Goal: Transaction & Acquisition: Book appointment/travel/reservation

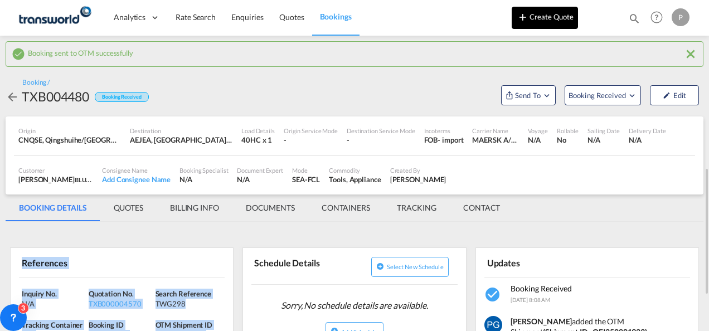
scroll to position [121, 0]
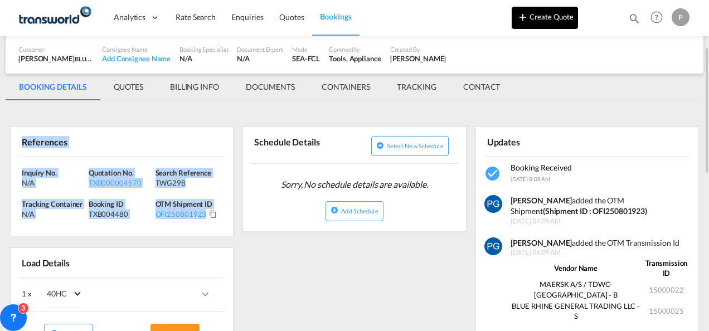
click at [544, 17] on button "Create Quote" at bounding box center [545, 18] width 66 height 22
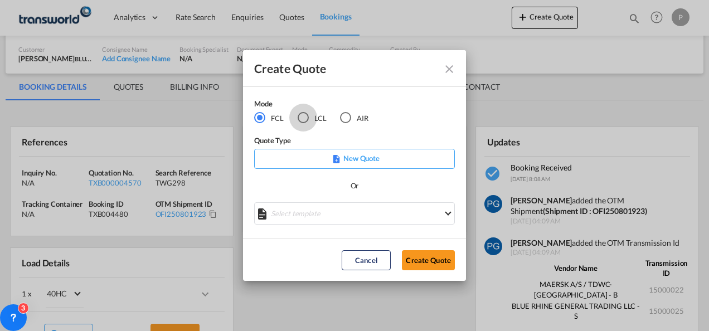
click at [302, 122] on div "LCL" at bounding box center [303, 117] width 11 height 11
click at [429, 261] on button "Create Quote" at bounding box center [428, 260] width 53 height 20
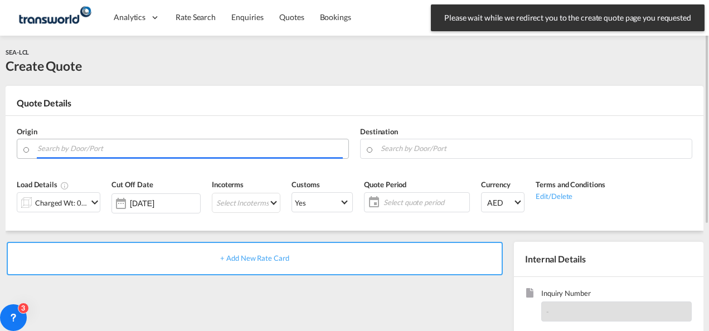
click at [154, 148] on input "Search by Door/Port" at bounding box center [190, 149] width 306 height 20
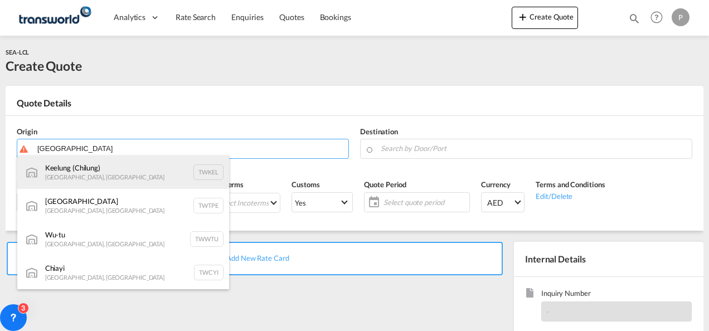
click at [116, 165] on div "Keelung ([GEOGRAPHIC_DATA]) [GEOGRAPHIC_DATA], Province of [GEOGRAPHIC_DATA] TW…" at bounding box center [123, 172] width 212 height 33
type input "Keelung (Chilung), TWKEL"
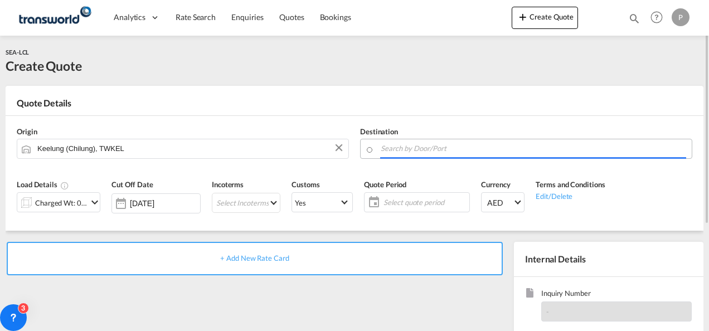
click at [413, 152] on body "Analytics Dashboard Rate Search Enquiries Quotes Bookings" at bounding box center [354, 165] width 709 height 331
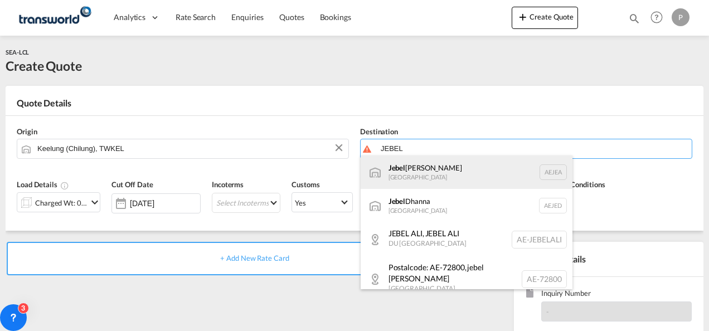
click at [410, 176] on div "[GEOGRAPHIC_DATA] [GEOGRAPHIC_DATA]" at bounding box center [467, 172] width 212 height 33
type input "[GEOGRAPHIC_DATA], [GEOGRAPHIC_DATA]"
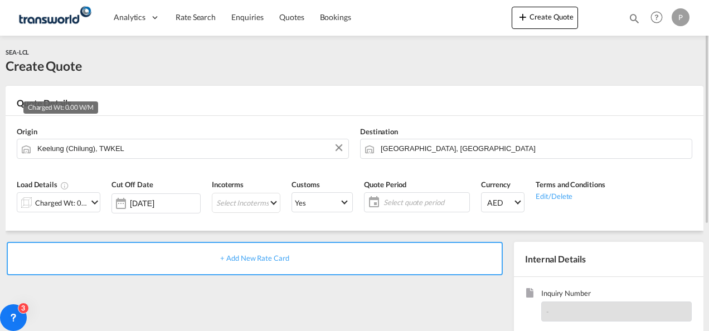
click at [85, 201] on div "Charged Wt: 0.00 W/M" at bounding box center [61, 203] width 52 height 16
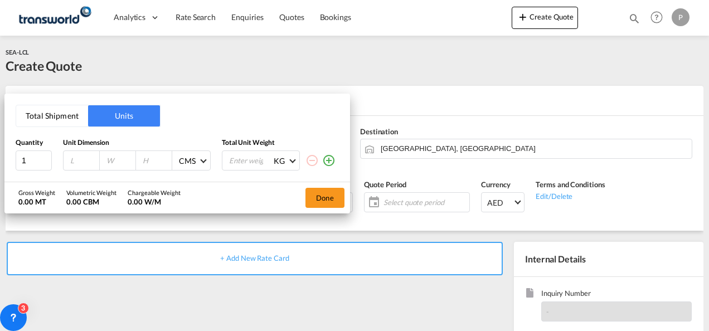
click at [43, 110] on button "Total Shipment" at bounding box center [52, 115] width 72 height 21
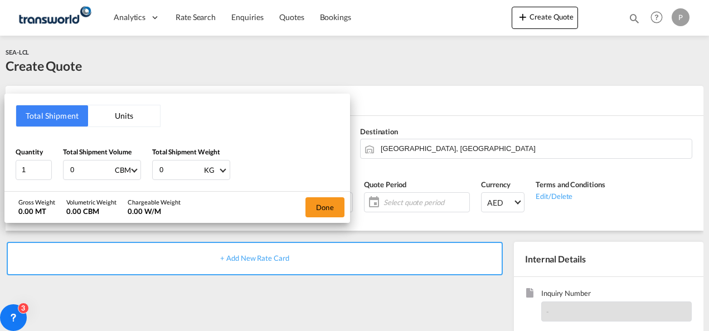
click at [93, 168] on input "0" at bounding box center [91, 170] width 45 height 19
type input "1"
click at [180, 174] on input "0" at bounding box center [180, 170] width 45 height 19
type input "421"
click at [341, 202] on button "Done" at bounding box center [325, 207] width 39 height 20
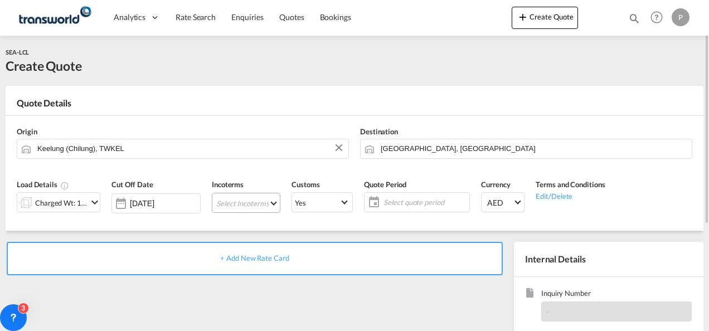
click at [221, 206] on md-select "Select Incoterms CFR - import Cost and Freight CPT - export Carrier Paid to CIP…" at bounding box center [246, 203] width 69 height 20
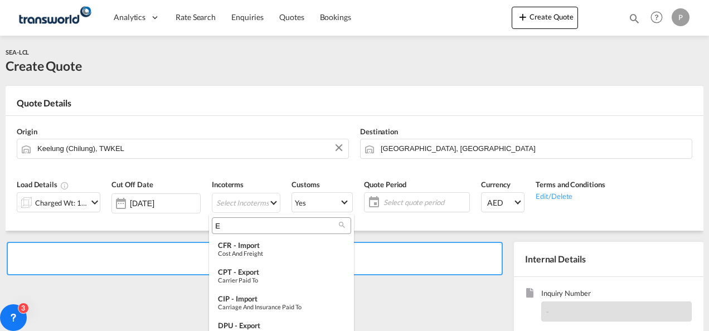
click at [229, 229] on input "E" at bounding box center [277, 226] width 124 height 10
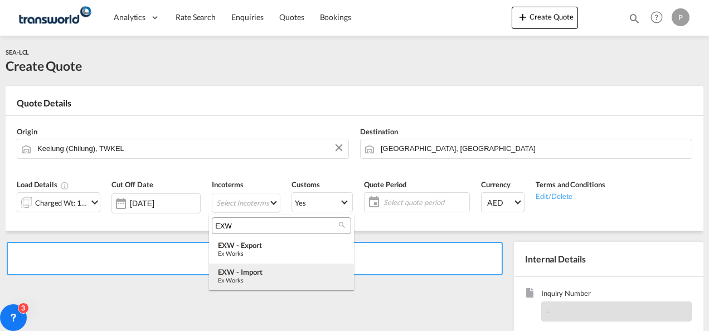
type input "EXW"
click at [255, 274] on div "EXW - import" at bounding box center [281, 272] width 127 height 9
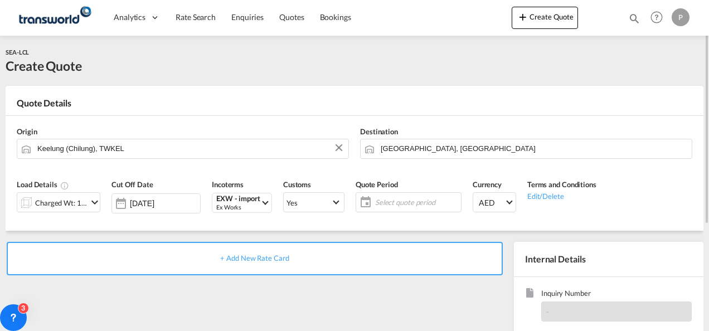
click at [384, 202] on span "Select quote period" at bounding box center [416, 202] width 83 height 10
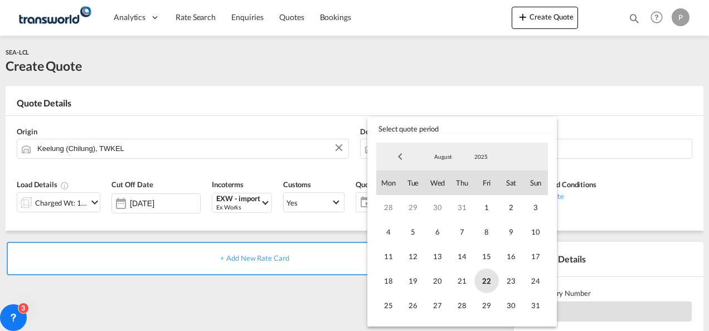
click at [484, 279] on span "22" at bounding box center [486, 281] width 25 height 25
click at [538, 306] on span "31" at bounding box center [535, 305] width 25 height 25
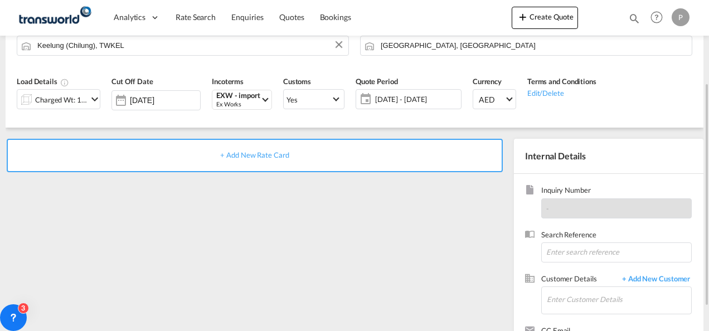
scroll to position [112, 0]
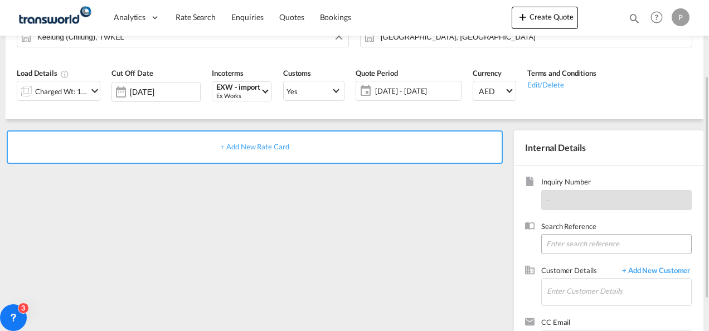
click at [587, 242] on input at bounding box center [616, 244] width 151 height 20
type input "TWG646"
click at [577, 295] on input "Enter Customer Details" at bounding box center [619, 291] width 144 height 25
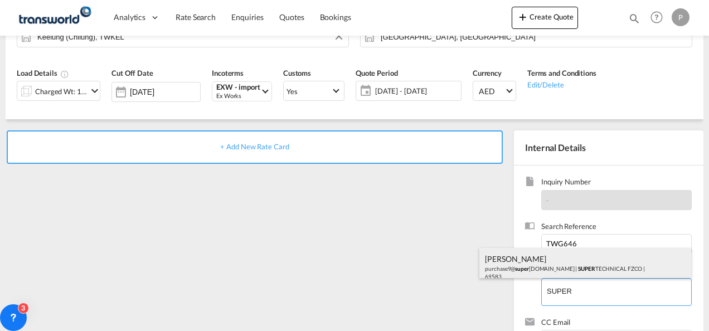
click at [559, 263] on div "[PERSON_NAME] purchase9@ super [DOMAIN_NAME] | SUPER TECHNICAL FZCO | 69583" at bounding box center [585, 267] width 212 height 38
type input "SUPER TECHNICAL FZCO, [PERSON_NAME], [EMAIL_ADDRESS][DOMAIN_NAME]"
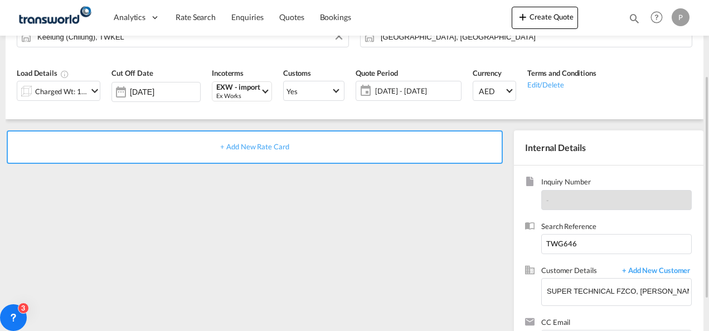
click at [255, 146] on span "+ Add New Rate Card" at bounding box center [254, 146] width 69 height 9
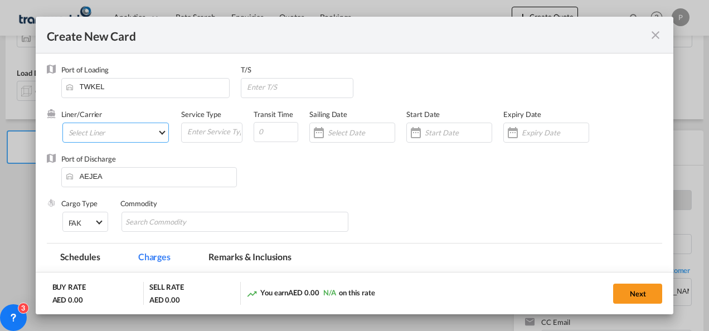
click at [103, 128] on md-select "Select Liner 2HM LOGISTICS D.O.O 2HM LOGISTICS D.O.O. / TDWC-CAPODISTRI 2HM LOG…" at bounding box center [115, 133] width 107 height 20
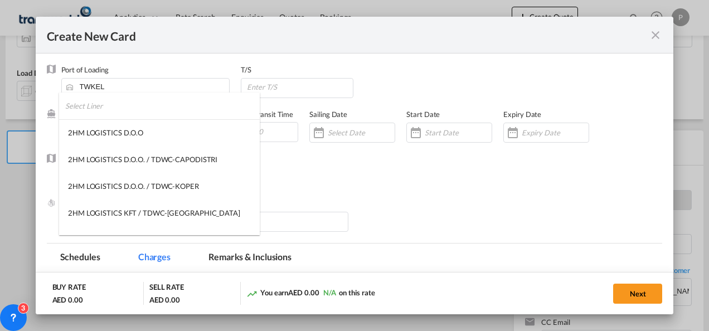
click at [140, 105] on input "search" at bounding box center [162, 106] width 195 height 27
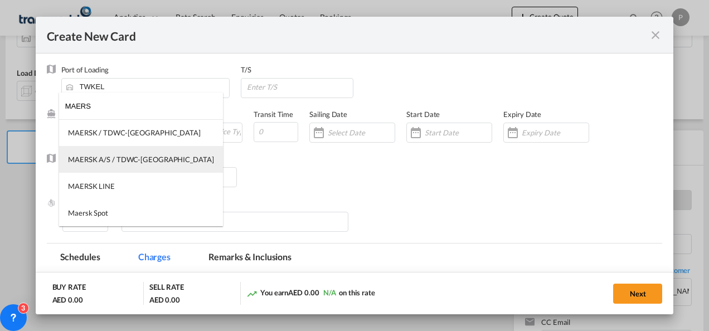
type input "MAERS"
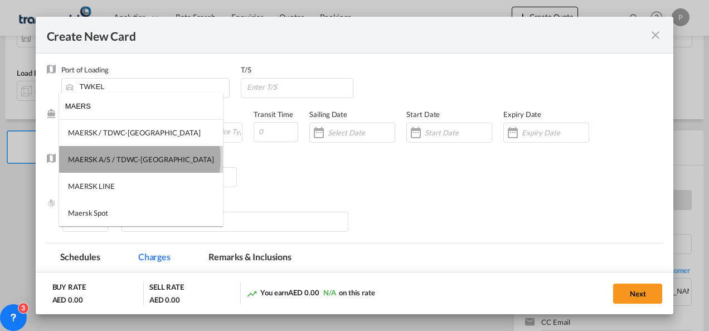
click at [139, 159] on div "MAERSK A/S / TDWC-[GEOGRAPHIC_DATA]" at bounding box center [141, 159] width 146 height 10
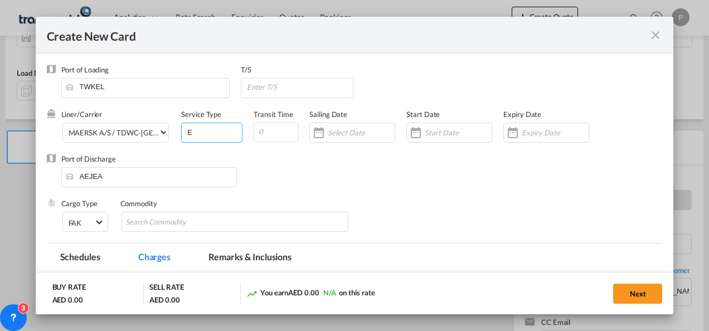
click at [215, 130] on input "E" at bounding box center [214, 131] width 56 height 17
type input "EXW IMPORT"
click at [440, 138] on div "Create New Card ..." at bounding box center [449, 133] width 86 height 20
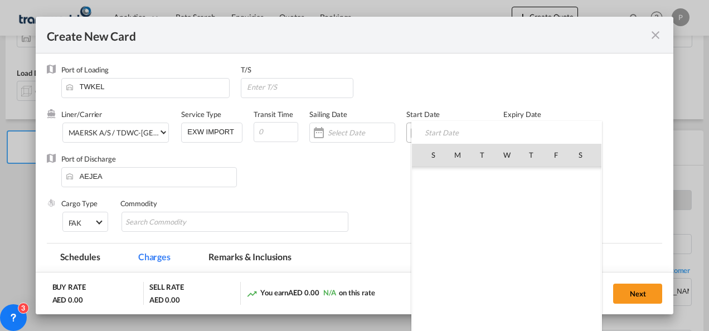
scroll to position [258099, 0]
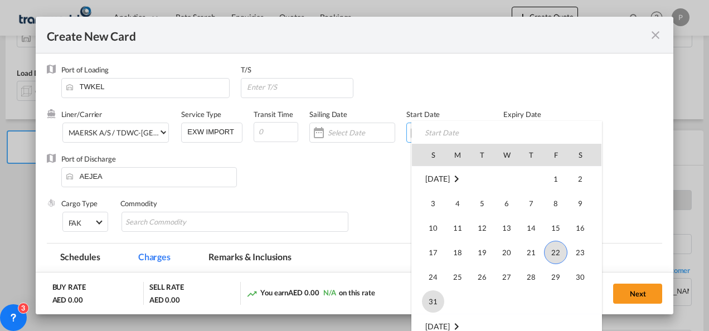
click at [436, 307] on span "31" at bounding box center [433, 301] width 22 height 22
type input "[DATE]"
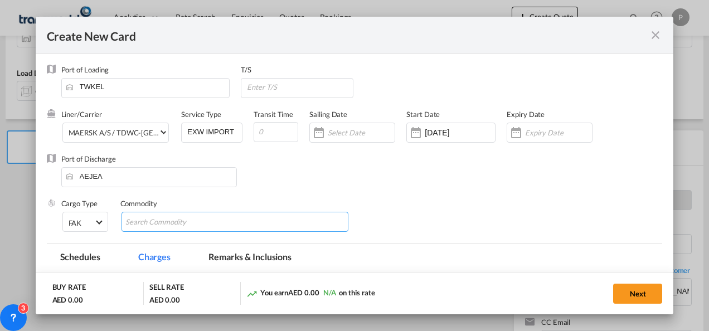
click at [301, 228] on md-chips-wrap "Chips container with autocompletion. Enter the text area, type text to search, …" at bounding box center [235, 222] width 227 height 20
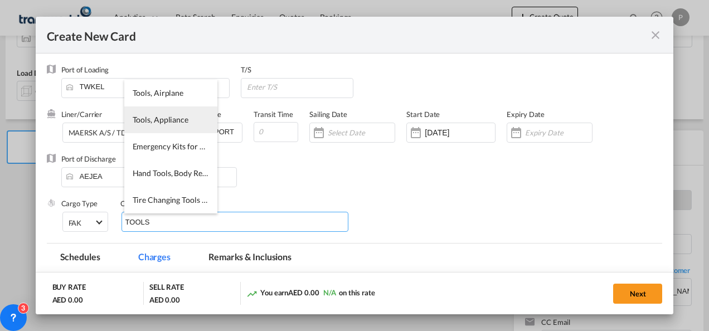
type input "TOOLS"
click at [176, 120] on span "Tools, Appliance" at bounding box center [161, 119] width 56 height 9
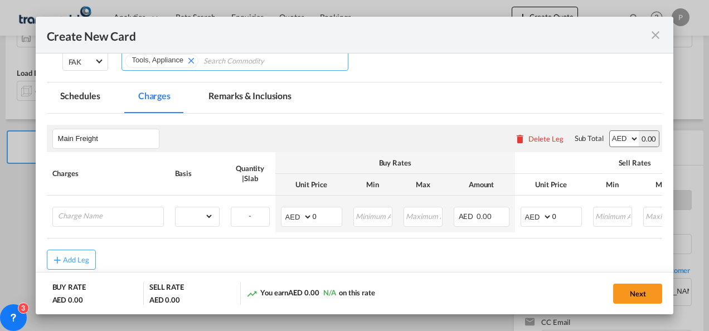
scroll to position [162, 0]
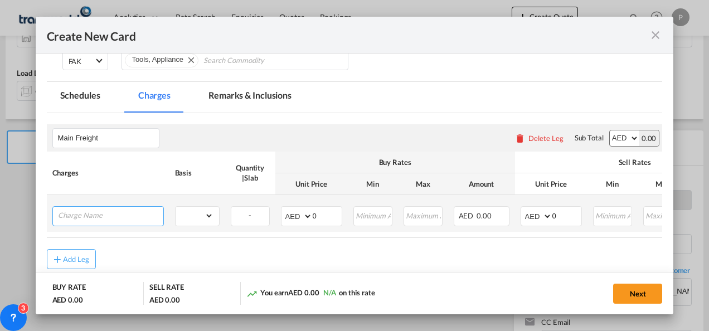
click at [121, 216] on input "Charge Name" at bounding box center [110, 215] width 105 height 17
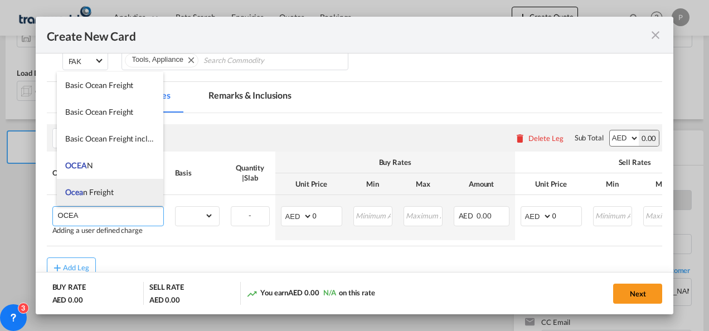
click at [109, 194] on span "Ocea n Freight" at bounding box center [89, 191] width 49 height 9
type input "Ocean Freight"
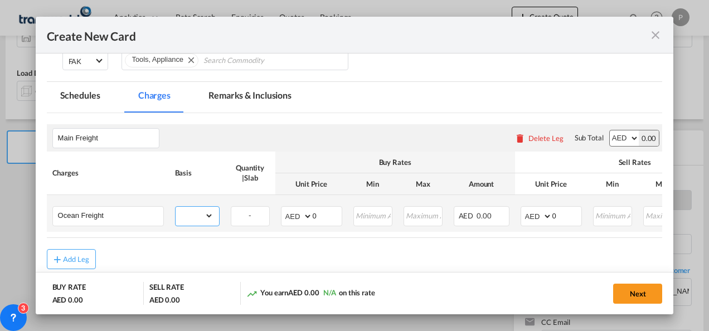
click at [202, 216] on select "gross_weight volumetric_weight per_shipment per_bl per_km per_hawb per_kg flat …" at bounding box center [195, 216] width 38 height 18
select select "per_shipment"
click at [176, 207] on select "gross_weight volumetric_weight per_shipment per_bl per_km per_hawb per_kg flat …" at bounding box center [195, 216] width 38 height 18
click at [318, 221] on input "0" at bounding box center [327, 215] width 29 height 17
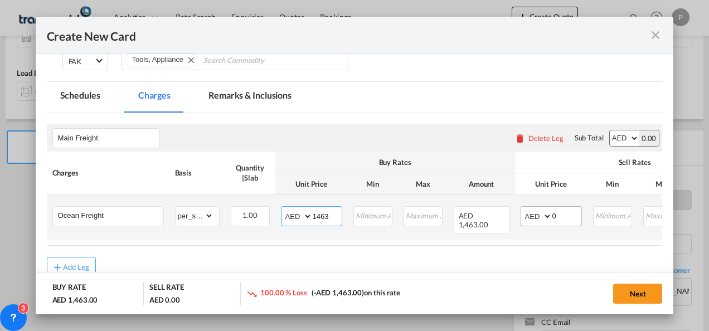
type input "1463"
click at [534, 215] on select "AED AFN ALL AMD ANG AOA ARS AUD AWG AZN BAM BBD BDT BGN BHD BIF BMD BND [PERSON…" at bounding box center [537, 217] width 29 height 16
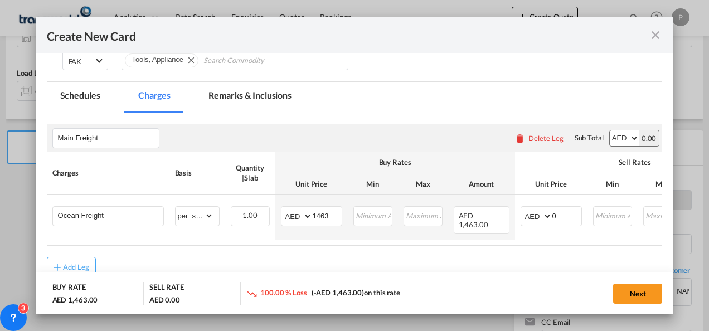
click at [575, 75] on div "Cargo Type FAK FAK GCR GDSM General Cargo Hazardous Cargo Ambient Foodstuff Chi…" at bounding box center [362, 59] width 602 height 45
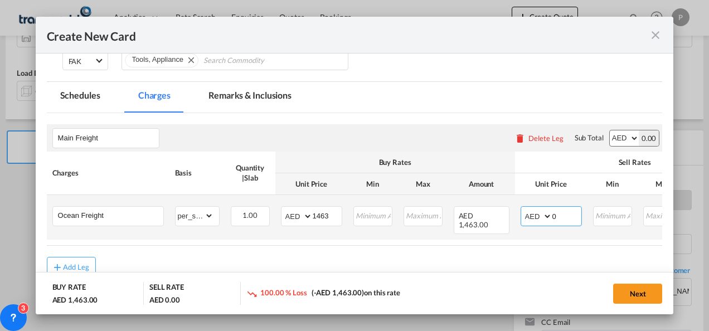
click at [569, 220] on input "0" at bounding box center [566, 215] width 29 height 17
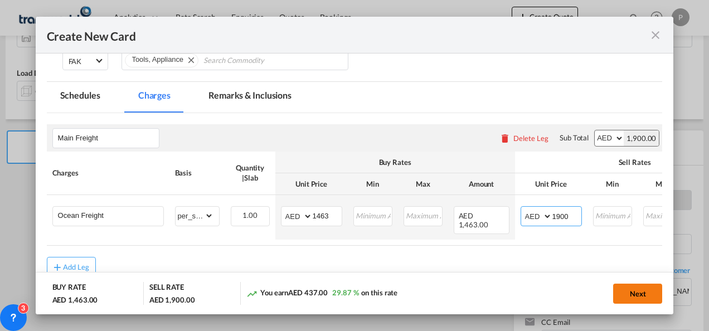
type input "1900"
click at [644, 294] on button "Next" at bounding box center [637, 294] width 49 height 20
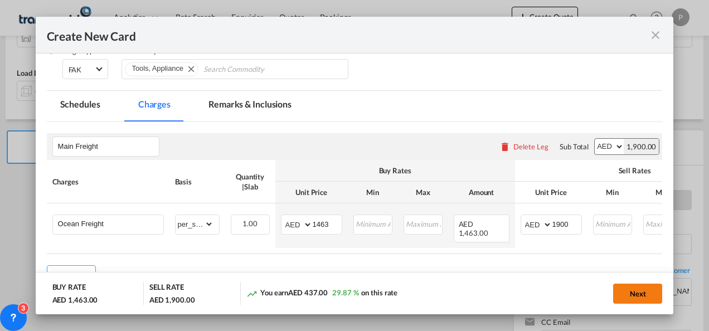
scroll to position [0, 0]
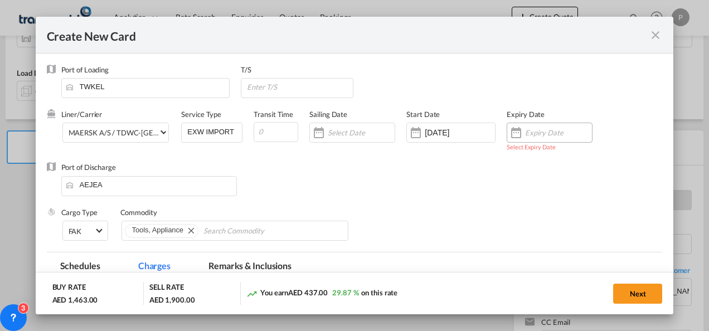
click at [538, 136] on input "Create New Card ..." at bounding box center [558, 132] width 67 height 9
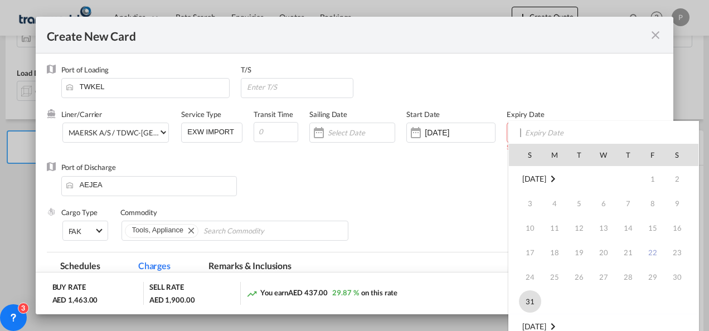
click at [525, 298] on span "31" at bounding box center [530, 301] width 22 height 22
type input "[DATE]"
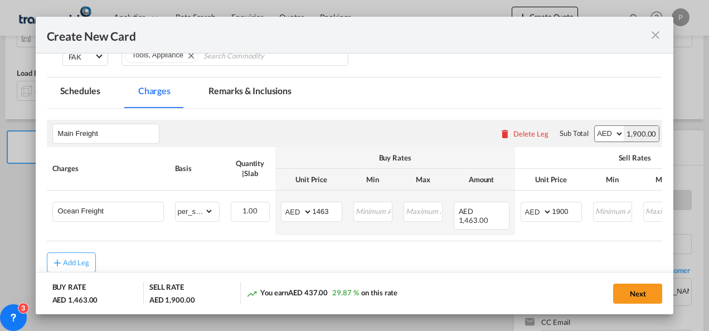
scroll to position [220, 0]
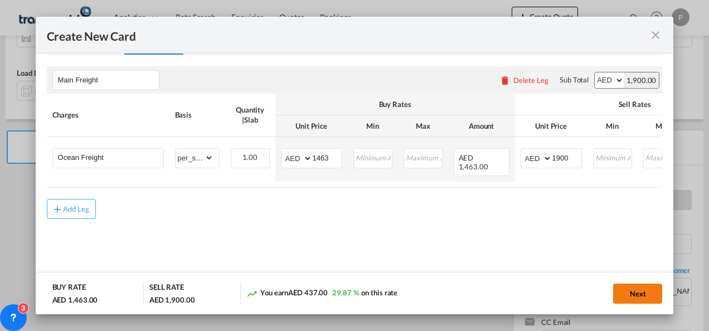
click at [642, 294] on button "Next" at bounding box center [637, 294] width 49 height 20
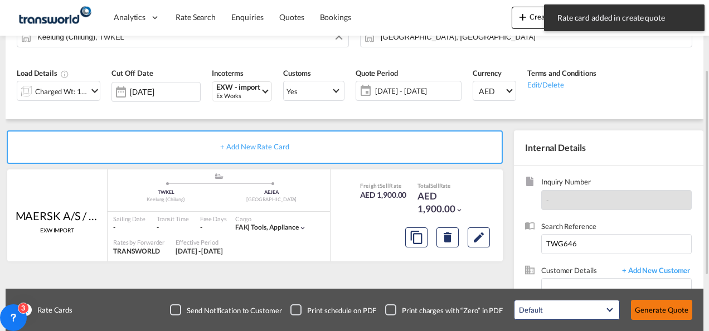
click at [660, 309] on button "Generate Quote" at bounding box center [661, 310] width 61 height 20
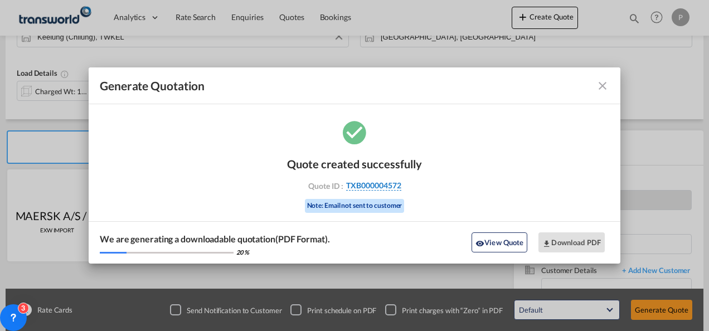
click at [351, 187] on span "TXB000004572" at bounding box center [373, 186] width 55 height 10
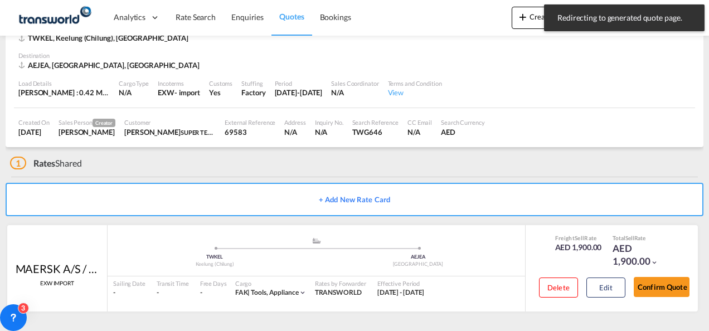
scroll to position [68, 0]
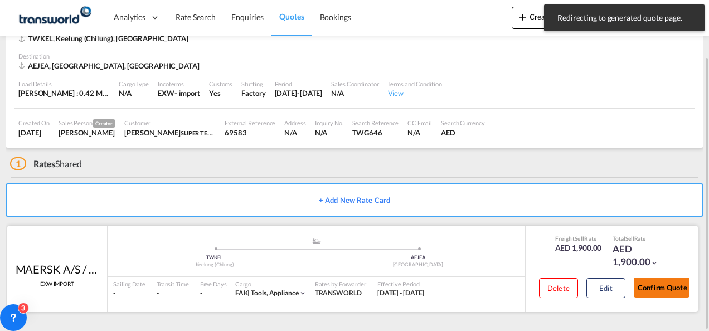
click at [670, 285] on button "Confirm Quote" at bounding box center [662, 288] width 56 height 20
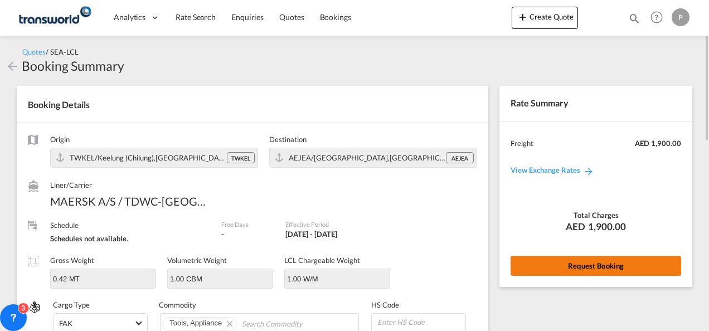
click at [556, 264] on button "Request Booking" at bounding box center [596, 266] width 171 height 20
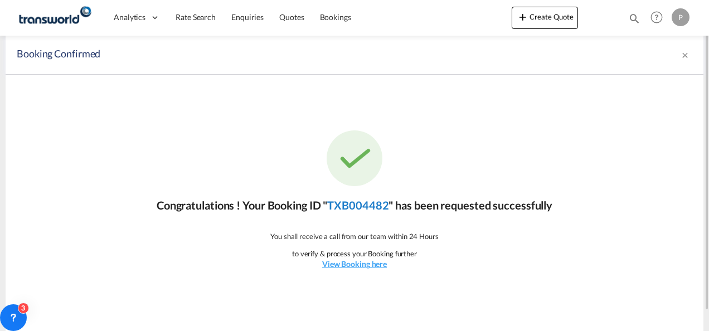
click at [373, 204] on link "TXB004482" at bounding box center [357, 204] width 61 height 13
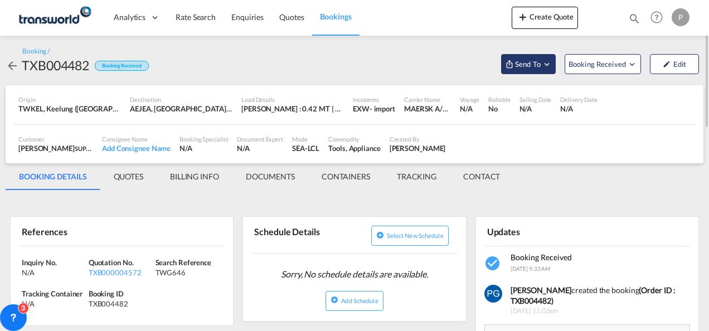
click at [517, 62] on span "Send To" at bounding box center [528, 64] width 28 height 11
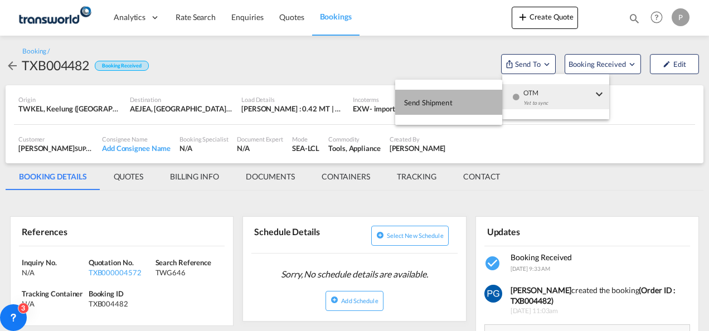
click at [467, 98] on button "Send Shipment" at bounding box center [448, 102] width 107 height 25
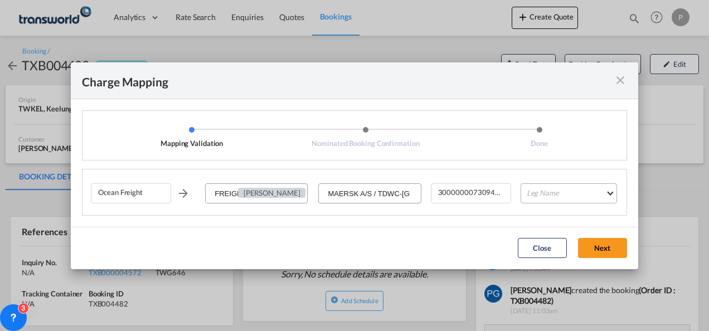
click at [541, 192] on md-select "Leg Name HANDLING ORIGIN VESSEL HANDLING DESTINATION OTHERS TL PICK UP CUSTOMS …" at bounding box center [569, 193] width 96 height 20
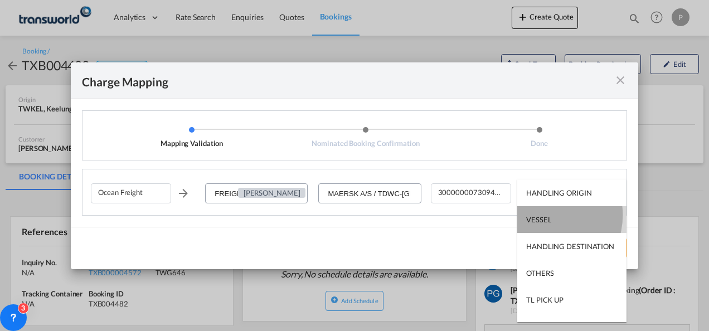
click at [544, 215] on div "VESSEL" at bounding box center [538, 220] width 25 height 10
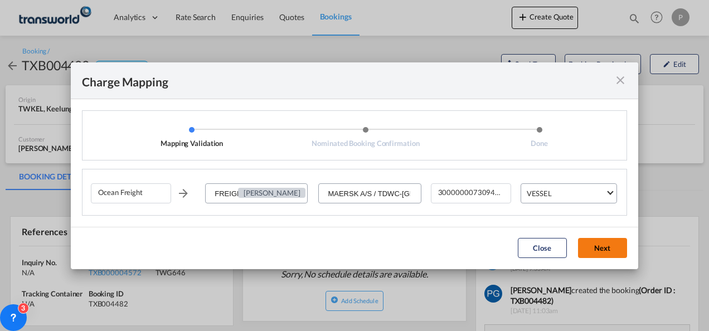
click at [598, 251] on button "Next" at bounding box center [602, 248] width 49 height 20
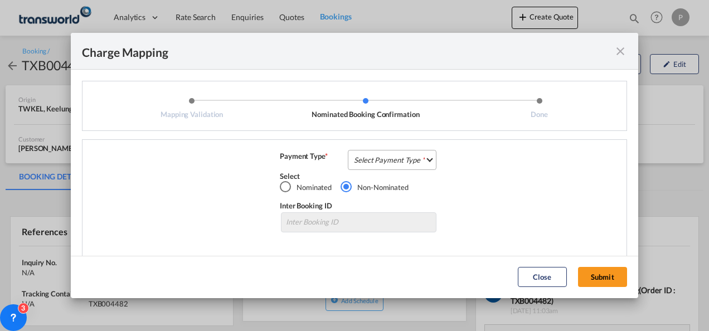
click at [388, 157] on md-select "Select Payment Type COLLECT PREPAID" at bounding box center [392, 160] width 89 height 20
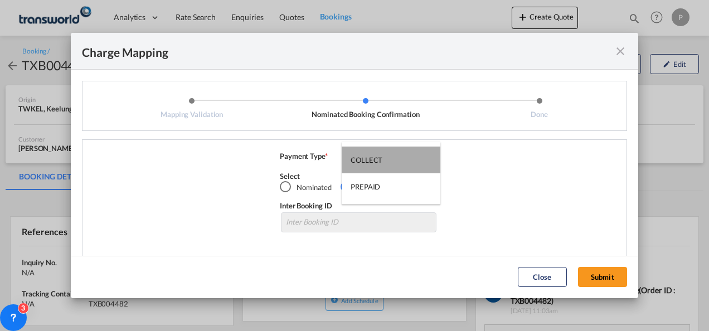
click at [388, 157] on md-option "COLLECT" at bounding box center [391, 160] width 99 height 27
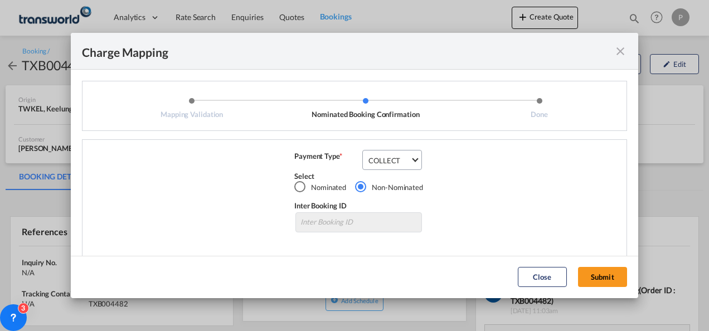
click at [588, 267] on button "Submit" at bounding box center [602, 277] width 49 height 20
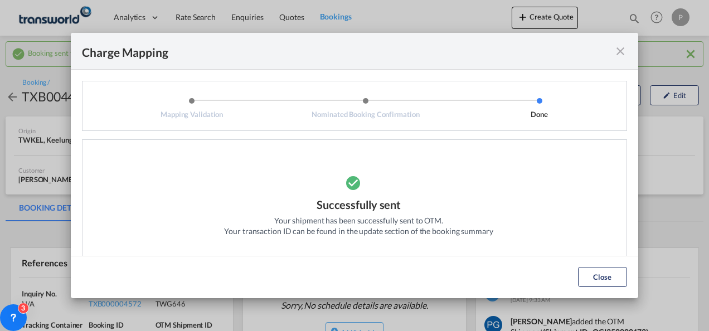
click at [619, 50] on md-icon "icon-close fg-AAA8AD cursor" at bounding box center [620, 51] width 13 height 13
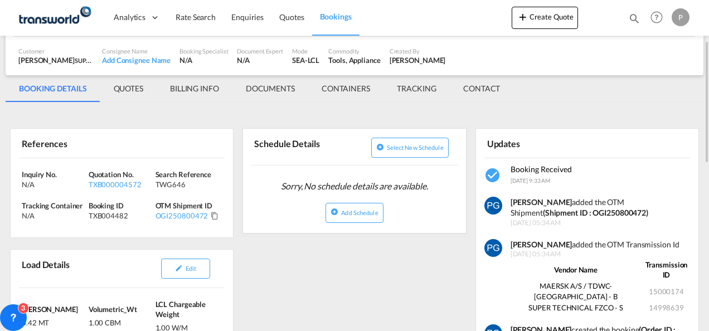
scroll to position [120, 0]
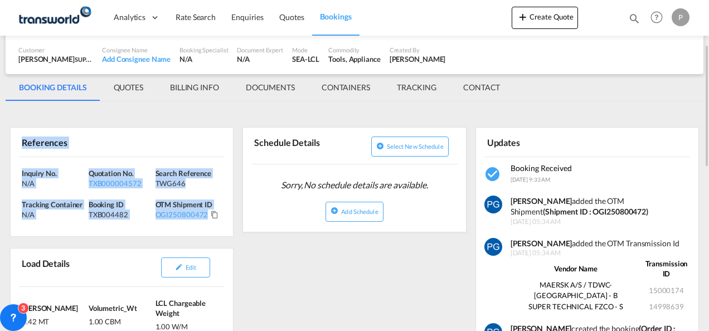
drag, startPoint x: 20, startPoint y: 137, endPoint x: 205, endPoint y: 221, distance: 203.6
click at [205, 221] on div "References Inquiry No. N/A Quotation No. TXB000004572 Search Reference TWG646 T…" at bounding box center [122, 182] width 224 height 110
copy div "References Inquiry No. N/A Quotation No. TXB000004572 Search Reference TWG646 T…"
click at [560, 12] on button "Create Quote" at bounding box center [545, 18] width 66 height 22
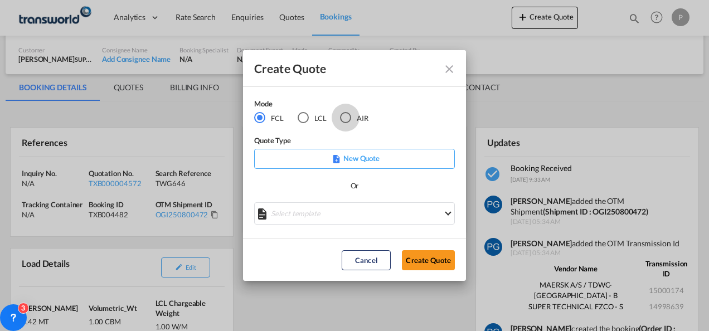
click at [345, 119] on div "AIR" at bounding box center [345, 117] width 11 height 11
click at [435, 263] on button "Create Quote" at bounding box center [428, 260] width 53 height 20
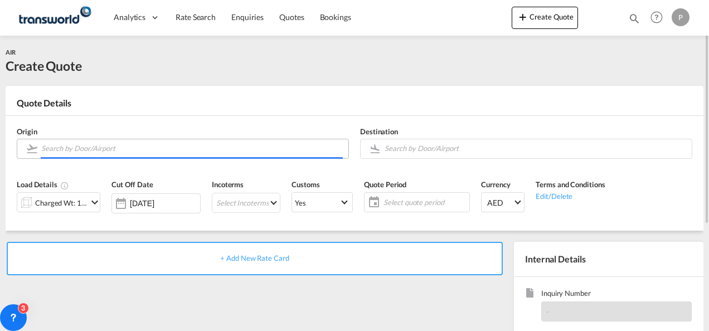
click at [105, 146] on input "Search by Door/Airport" at bounding box center [192, 149] width 302 height 20
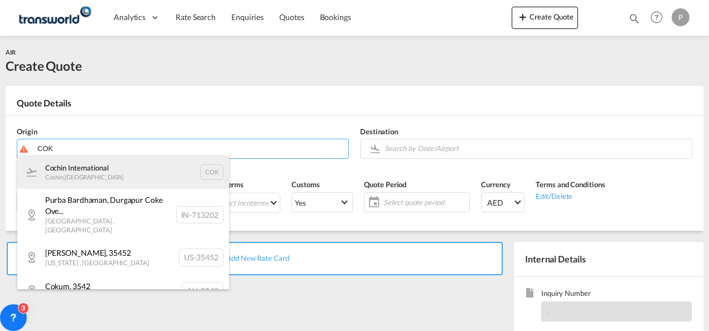
click at [104, 166] on div "Cochin International Cochin , [GEOGRAPHIC_DATA] COK" at bounding box center [123, 172] width 212 height 33
type input "Cochin International, Cochin, COK"
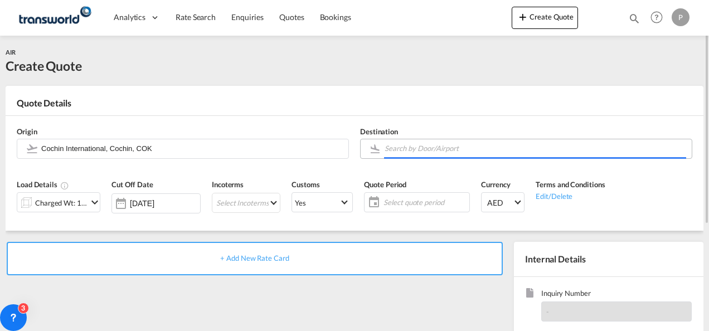
click at [401, 148] on input "Search by Door/Airport" at bounding box center [536, 149] width 302 height 20
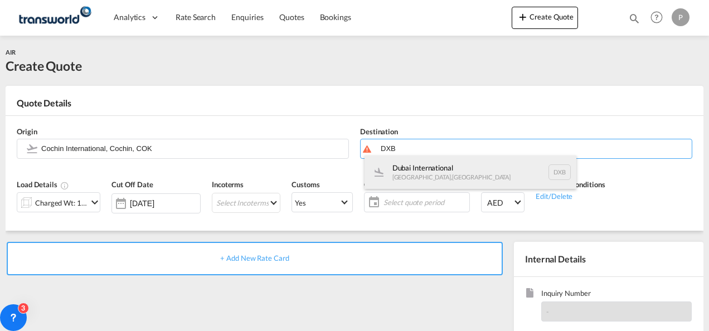
click at [397, 175] on div "Dubai International [GEOGRAPHIC_DATA] , [GEOGRAPHIC_DATA] DXB" at bounding box center [471, 172] width 212 height 33
type input "Dubai International, [GEOGRAPHIC_DATA], DXB"
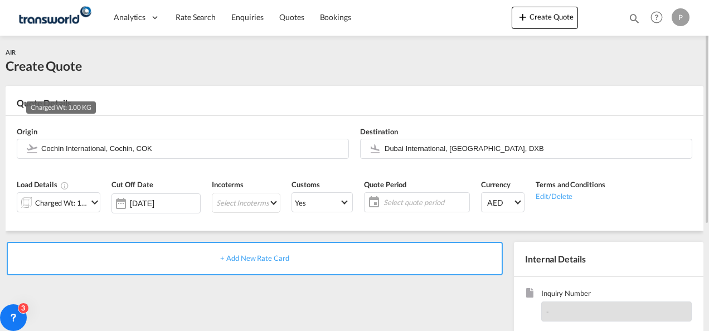
click at [84, 199] on div "Charged Wt: 1.00 KG" at bounding box center [61, 203] width 52 height 16
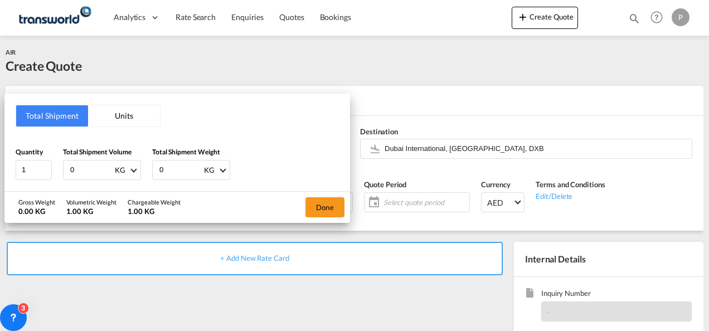
click at [88, 168] on input "0" at bounding box center [91, 170] width 45 height 19
type input "6337"
click at [168, 169] on input "0" at bounding box center [180, 170] width 45 height 19
type input "6337"
click at [327, 207] on button "Done" at bounding box center [325, 207] width 39 height 20
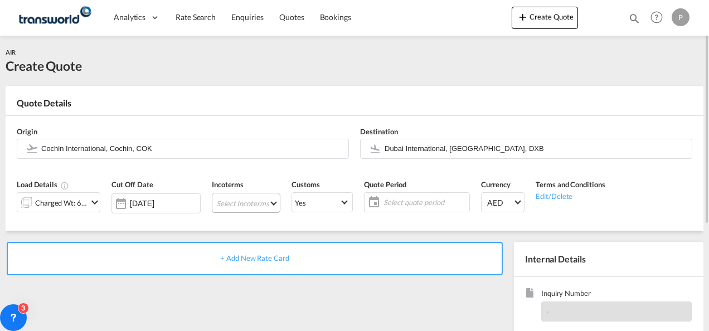
click at [227, 202] on md-select "Select Incoterms CFR - import Cost and Freight CPT - export Carrier Paid to CIP…" at bounding box center [246, 203] width 69 height 20
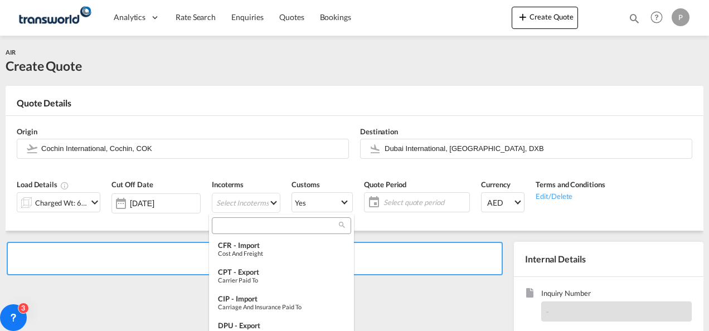
click at [234, 225] on input "search" at bounding box center [277, 226] width 124 height 10
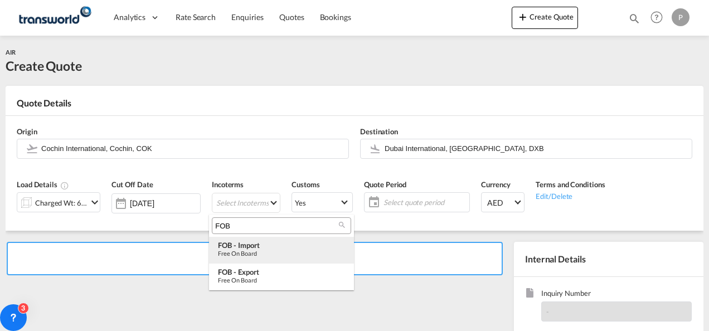
type input "FOB"
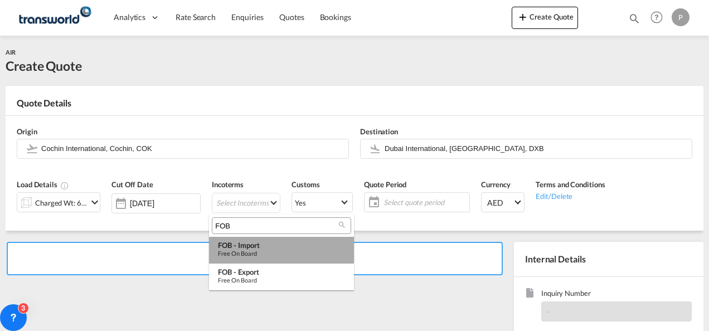
click at [259, 244] on div "FOB - import" at bounding box center [281, 245] width 127 height 9
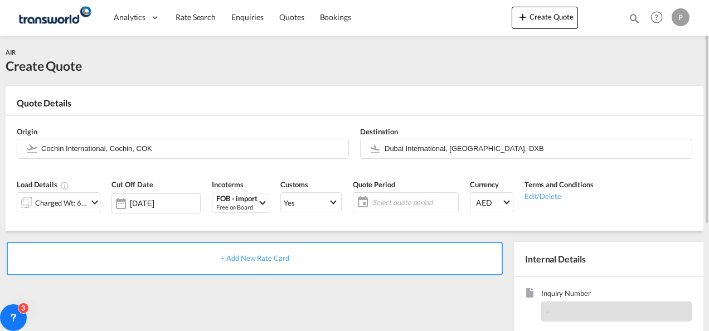
click at [384, 201] on span "Select quote period" at bounding box center [413, 202] width 83 height 10
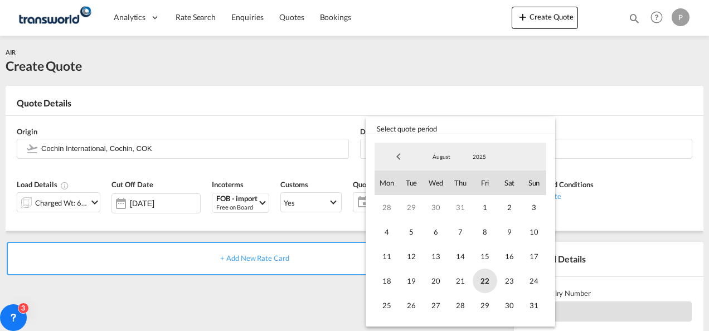
click at [487, 278] on span "22" at bounding box center [485, 281] width 25 height 25
click at [529, 304] on span "31" at bounding box center [534, 305] width 25 height 25
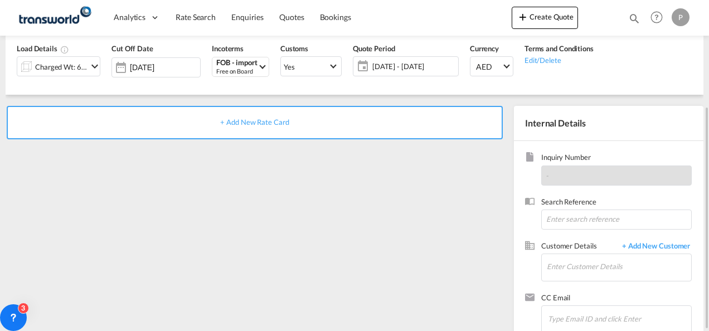
scroll to position [147, 0]
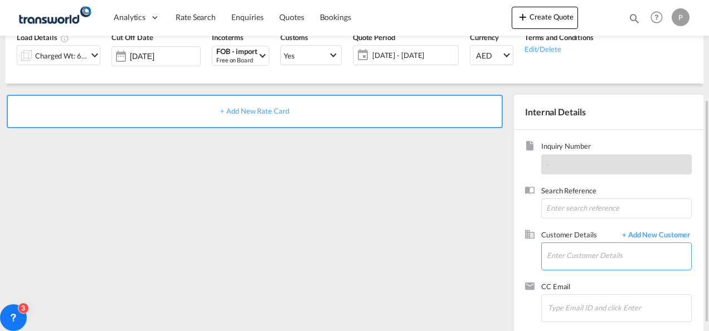
click at [561, 256] on input "Enter Customer Details" at bounding box center [619, 255] width 144 height 25
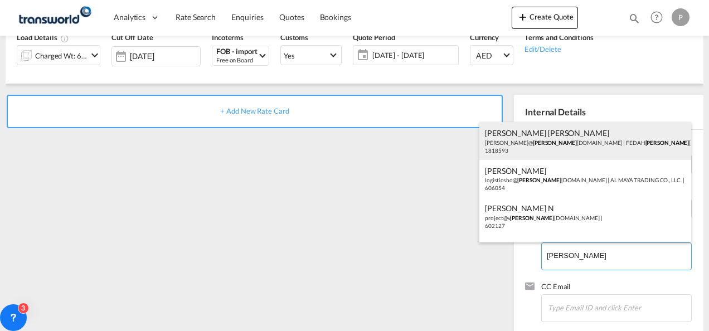
click at [543, 153] on div "[PERSON_NAME] [PERSON_NAME] [PERSON_NAME]@ [PERSON_NAME] [DOMAIN_NAME] | FEDAH …" at bounding box center [585, 141] width 212 height 38
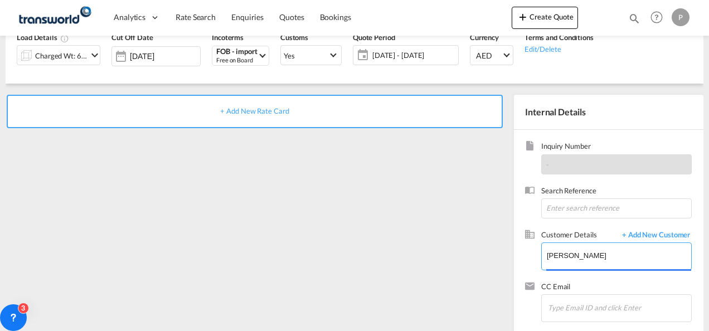
type input "FEDAH ALMADINA GOODS WHOLESALERS CO. L.L.C, [PERSON_NAME] [PERSON_NAME], [PERSO…"
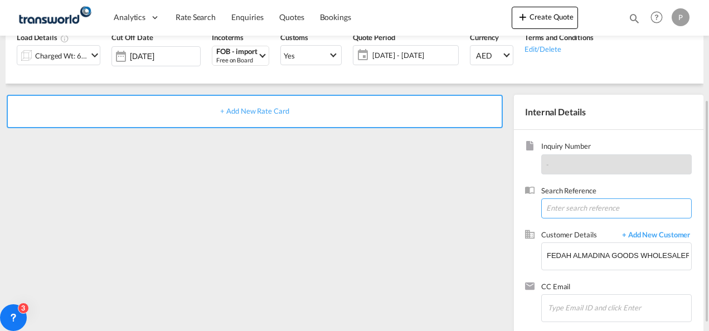
click at [578, 210] on input at bounding box center [616, 208] width 151 height 20
paste input "17614522152"
type input "17614522152"
click at [248, 113] on span "+ Add New Rate Card" at bounding box center [254, 110] width 69 height 9
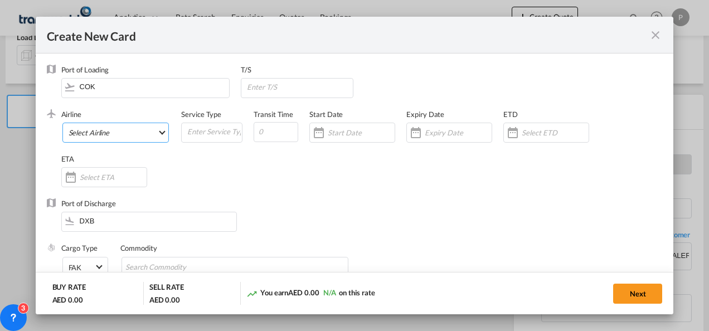
click at [123, 127] on md-select "Select Airline AIR EXPRESS S.A. (1166- / -) CMA CGM Air Cargo (1140-2C / -) DDW…" at bounding box center [115, 133] width 107 height 20
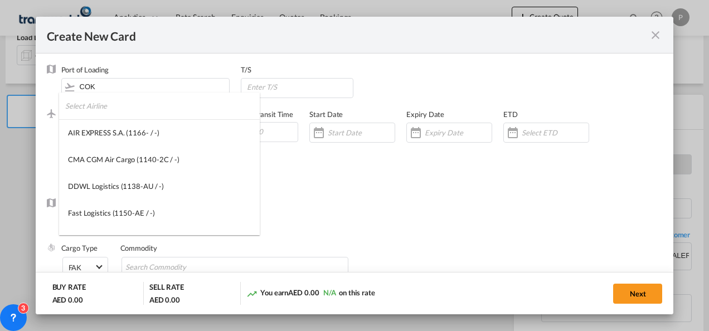
click at [103, 106] on input "search" at bounding box center [162, 106] width 195 height 27
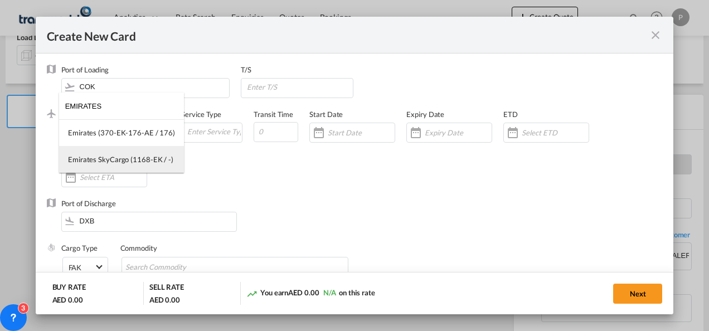
type input "EMIRATES"
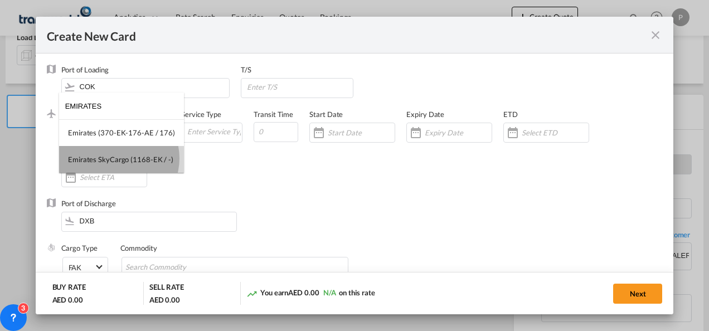
click at [117, 158] on div "Emirates SkyCargo (1168-EK / -)" at bounding box center [120, 159] width 105 height 10
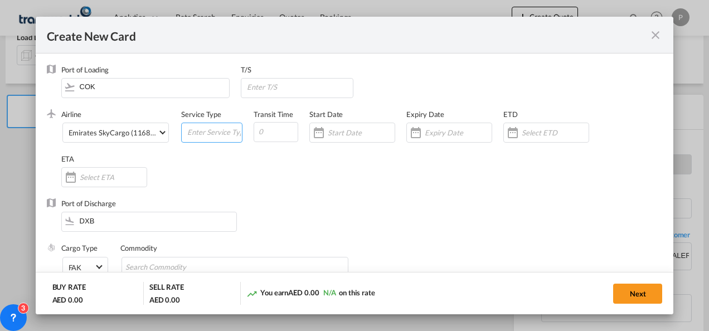
click at [202, 133] on input "Create New Card ..." at bounding box center [214, 131] width 56 height 17
type input "FOB IMPORT"
click at [454, 134] on input "Create New Card ..." at bounding box center [458, 132] width 67 height 9
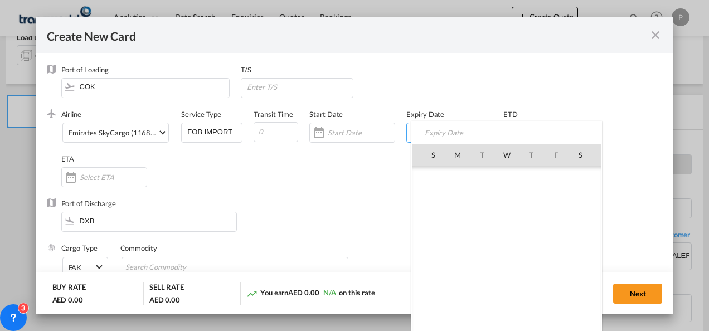
scroll to position [258099, 0]
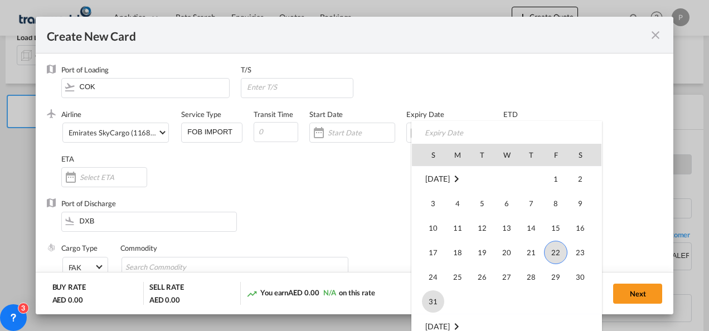
click at [435, 298] on span "31" at bounding box center [433, 301] width 22 height 22
type input "[DATE]"
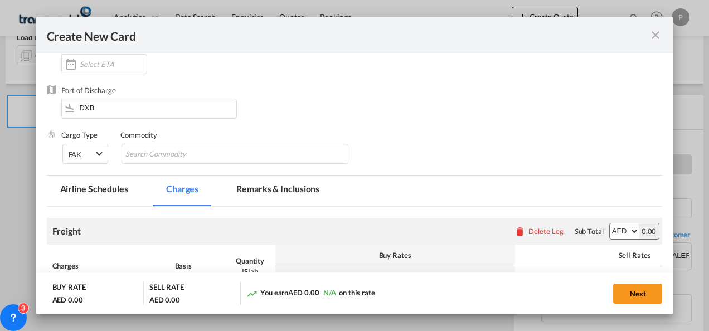
scroll to position [115, 0]
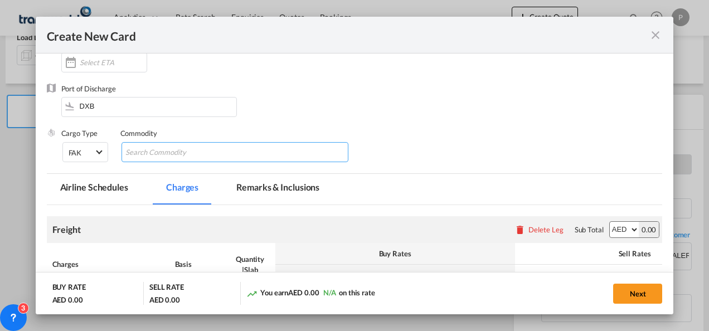
click at [206, 149] on input "Chips input." at bounding box center [176, 153] width 102 height 18
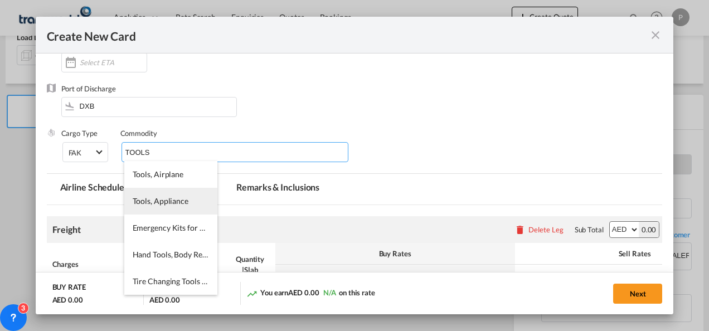
type input "TOOLS"
click at [171, 196] on li "Tools, Appliance" at bounding box center [170, 201] width 93 height 27
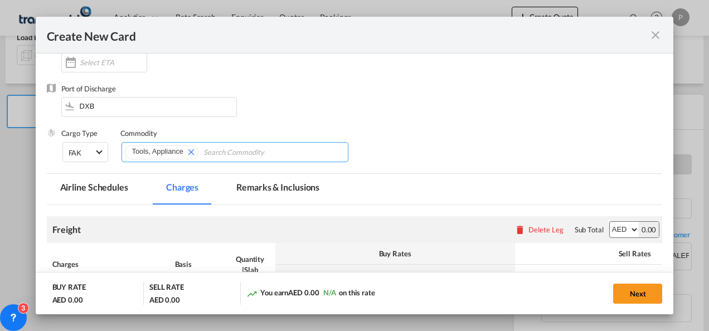
scroll to position [229, 0]
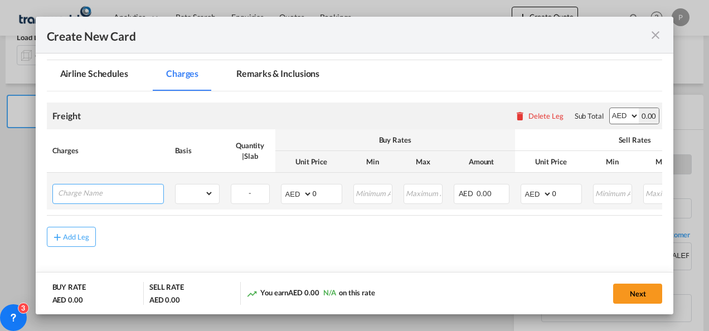
click at [113, 191] on input "Charge Name" at bounding box center [110, 193] width 105 height 17
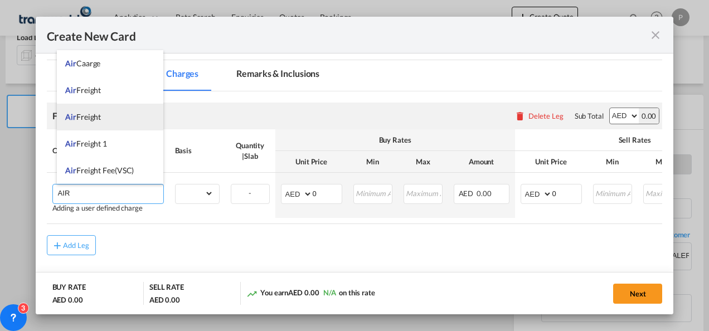
click at [107, 123] on li "Air Freight" at bounding box center [110, 117] width 106 height 27
type input "Air Freight"
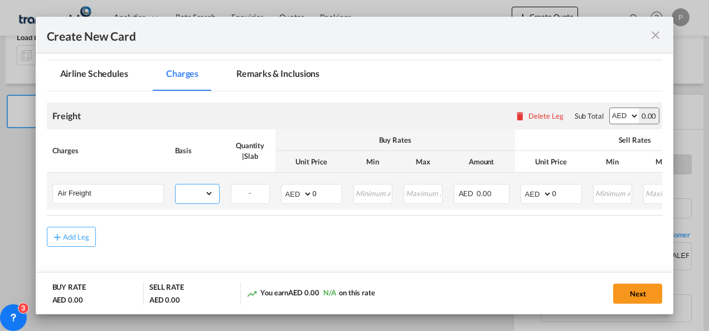
click at [200, 194] on select "gross_weight volumetric_weight per_shipment per_bl per_km % on air freight per_…" at bounding box center [195, 194] width 38 height 18
select select "per_shipment"
click at [176, 185] on select "gross_weight volumetric_weight per_shipment per_bl per_km % on air freight per_…" at bounding box center [195, 194] width 38 height 18
click at [292, 190] on select "AED AFN ALL AMD ANG AOA ARS AUD AWG AZN BAM BBD BDT BGN BHD BIF BMD BND [PERSON…" at bounding box center [297, 194] width 29 height 16
select select "string:USD"
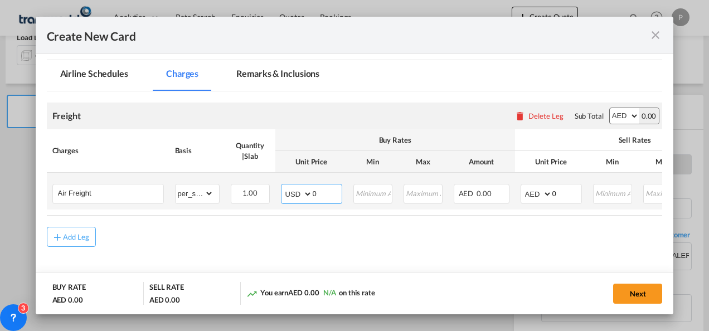
click at [283, 186] on select "AED AFN ALL AMD ANG AOA ARS AUD AWG AZN BAM BBD BDT BGN BHD BIF BMD BND [PERSON…" at bounding box center [297, 194] width 29 height 16
click at [318, 190] on input "0" at bounding box center [327, 193] width 29 height 17
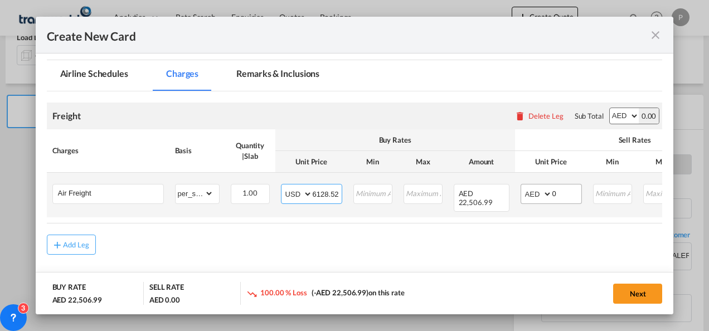
type input "6128.52"
click at [535, 194] on select "AED AFN ALL AMD ANG AOA ARS AUD AWG AZN BAM BBD BDT BGN BHD BIF BMD BND [PERSON…" at bounding box center [537, 194] width 29 height 16
select select "string:USD"
click at [523, 186] on select "AED AFN ALL AMD ANG AOA ARS AUD AWG AZN BAM BBD BDT BGN BHD BIF BMD BND [PERSON…" at bounding box center [537, 194] width 29 height 16
click at [559, 191] on input "0" at bounding box center [566, 193] width 29 height 17
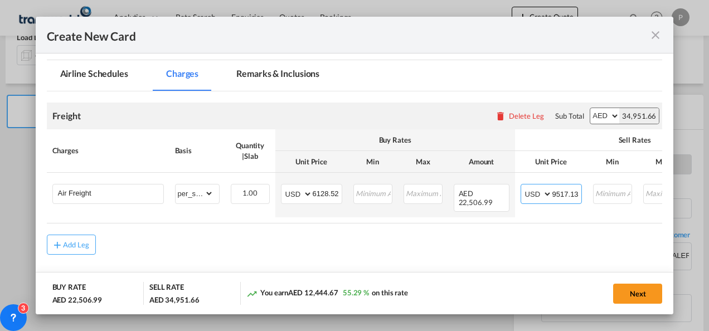
type input "9517.13"
click at [636, 294] on button "Next" at bounding box center [637, 294] width 49 height 20
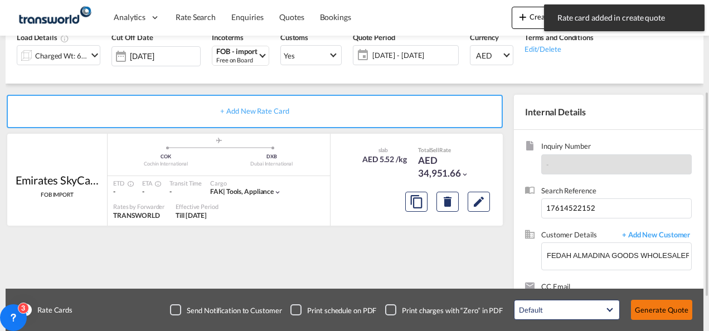
click at [667, 304] on button "Generate Quote" at bounding box center [661, 310] width 61 height 20
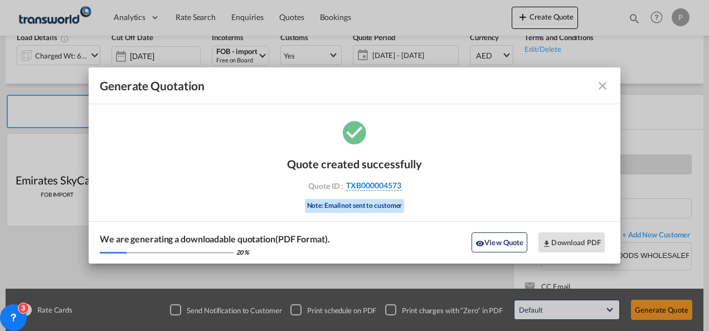
click at [379, 184] on span "TXB000004573" at bounding box center [373, 186] width 55 height 10
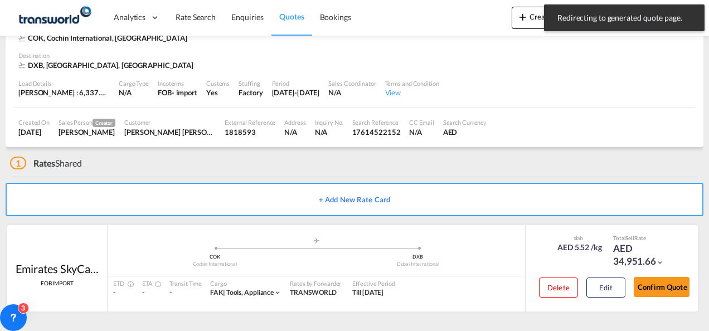
scroll to position [68, 0]
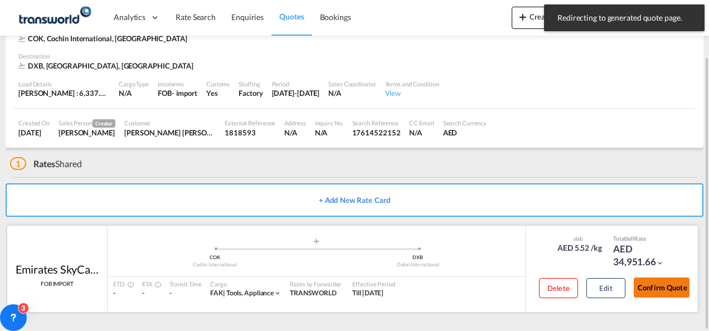
click at [650, 285] on button "Confirm Quote" at bounding box center [662, 288] width 56 height 20
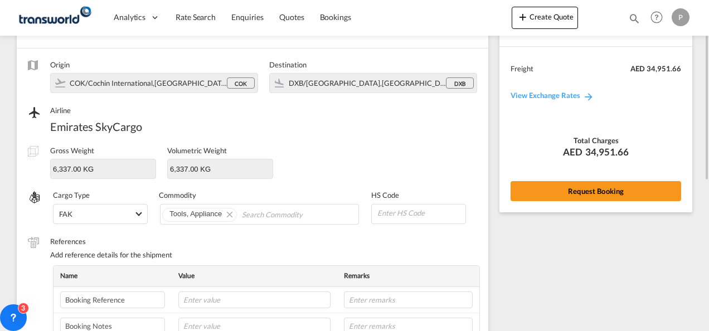
scroll to position [75, 0]
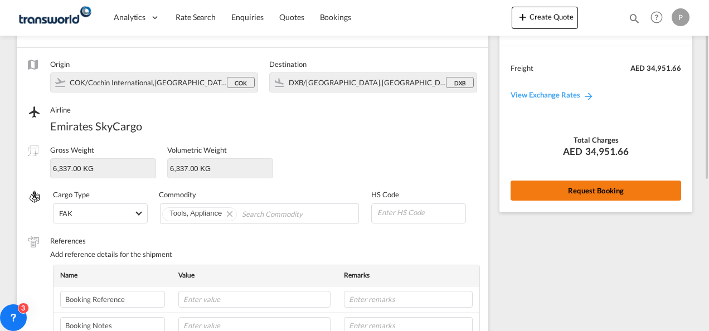
click at [535, 193] on button "Request Booking" at bounding box center [596, 191] width 171 height 20
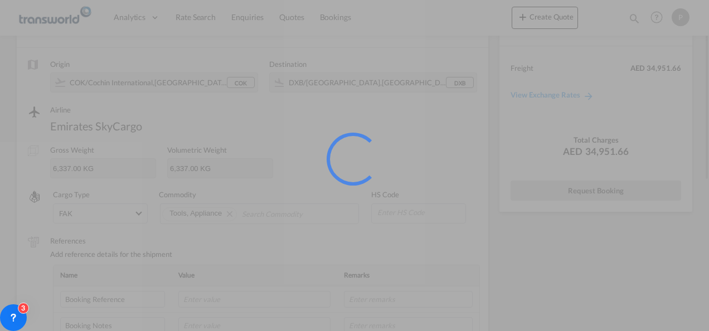
scroll to position [21, 0]
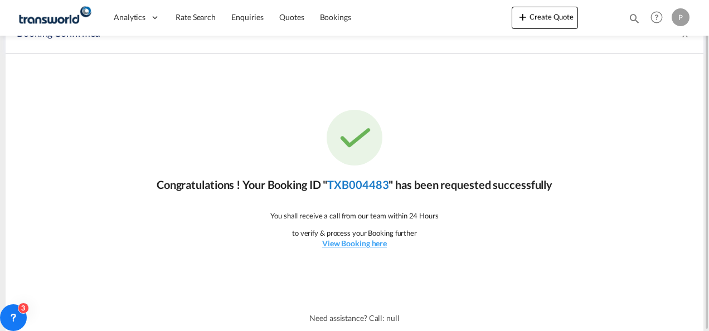
click at [365, 183] on link "TXB004483" at bounding box center [357, 184] width 61 height 13
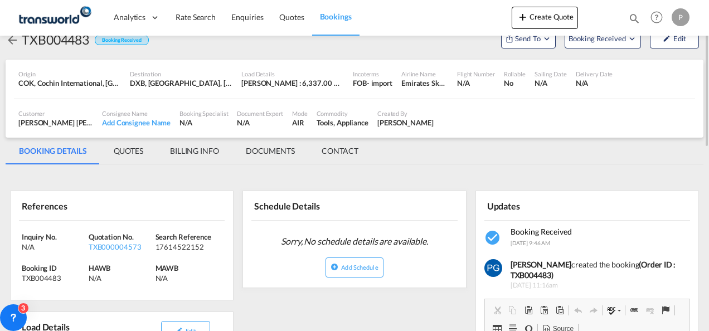
scroll to position [26, 0]
click at [532, 43] on span "Send To" at bounding box center [528, 38] width 28 height 11
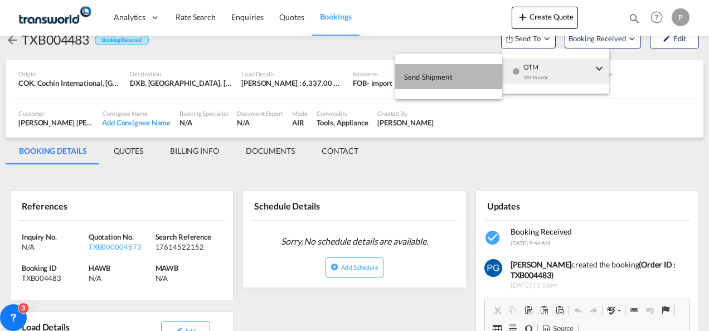
click at [488, 74] on button "Send Shipment" at bounding box center [448, 76] width 107 height 25
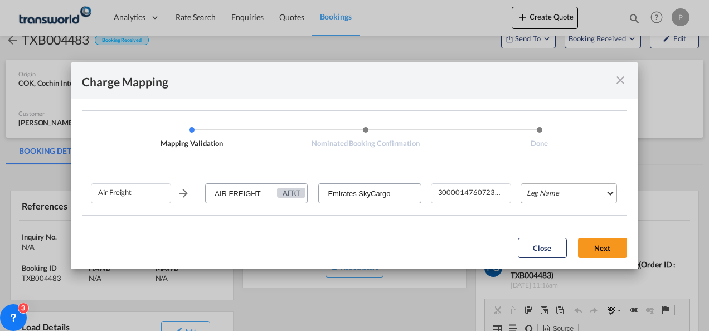
click at [540, 195] on md-select "Leg Name HANDLING ORIGIN HANDLING DESTINATION OTHERS TL PICK UP CUSTOMS ORIGIN …" at bounding box center [569, 193] width 96 height 20
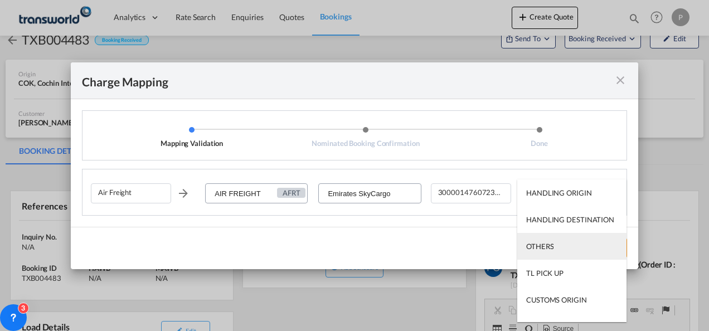
scroll to position [71, 0]
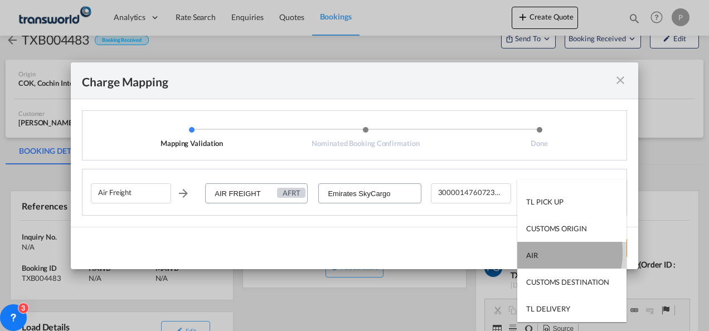
click at [542, 253] on md-option "AIR" at bounding box center [571, 255] width 109 height 27
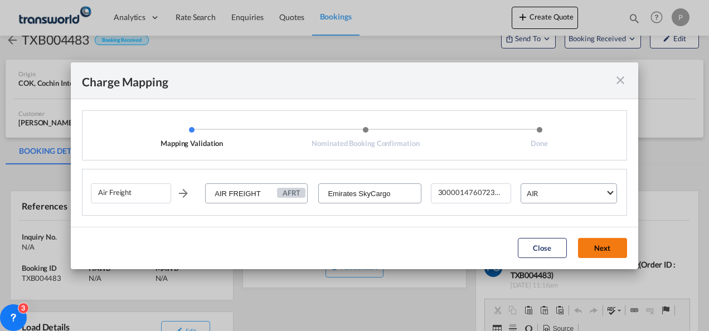
click at [624, 244] on button "Next" at bounding box center [602, 248] width 49 height 20
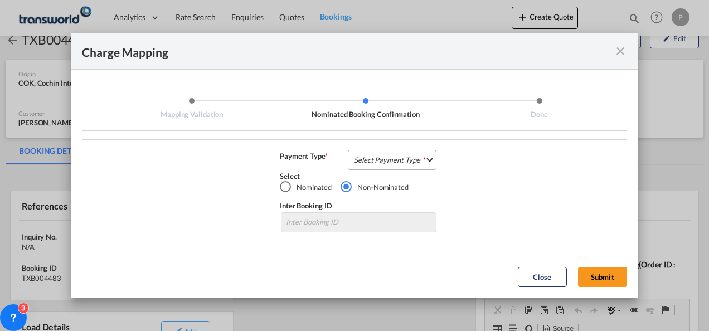
click at [358, 163] on md-select "Select Payment Type COLLECT PREPAID" at bounding box center [392, 160] width 89 height 20
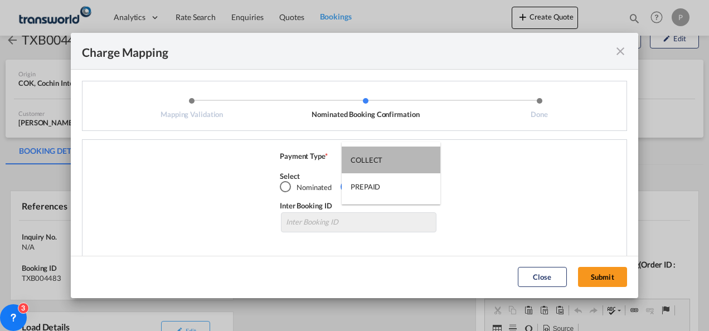
click at [358, 163] on div "COLLECT" at bounding box center [367, 160] width 32 height 10
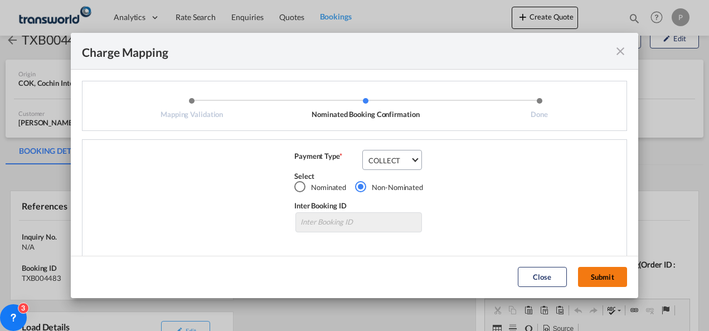
click at [596, 279] on button "Submit" at bounding box center [602, 277] width 49 height 20
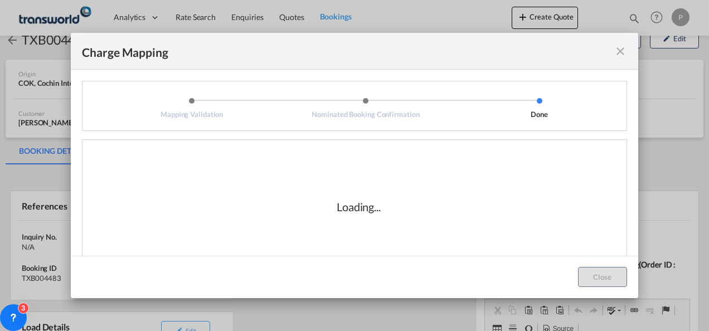
scroll to position [31, 0]
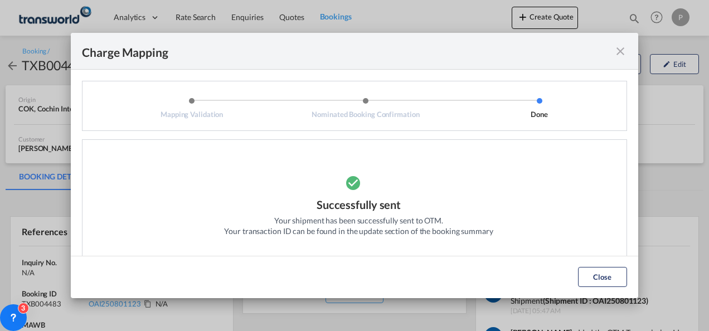
click at [621, 51] on md-icon "icon-close fg-AAA8AD cursor" at bounding box center [620, 51] width 13 height 13
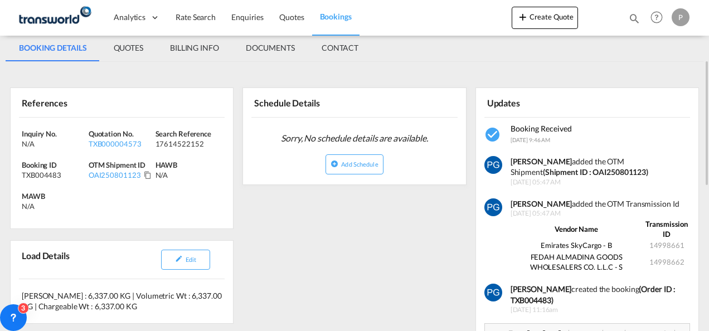
scroll to position [161, 0]
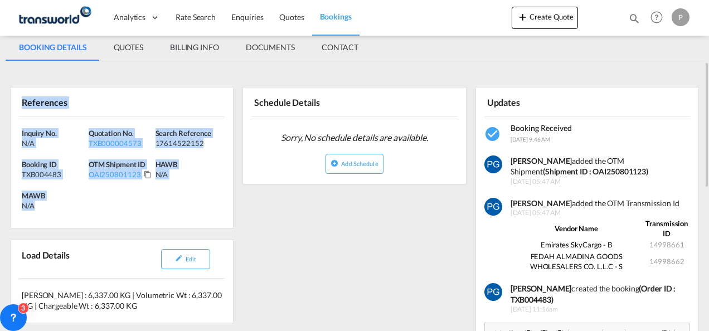
drag, startPoint x: 18, startPoint y: 93, endPoint x: 38, endPoint y: 214, distance: 122.1
click at [38, 214] on div "References Inquiry No. N/A Quotation No. TXB000004573 Search Reference 17614522…" at bounding box center [122, 158] width 224 height 142
copy div "References Inquiry No. N/A Quotation No. TXB000004573 Search Reference 17614522…"
